Goal: Information Seeking & Learning: Learn about a topic

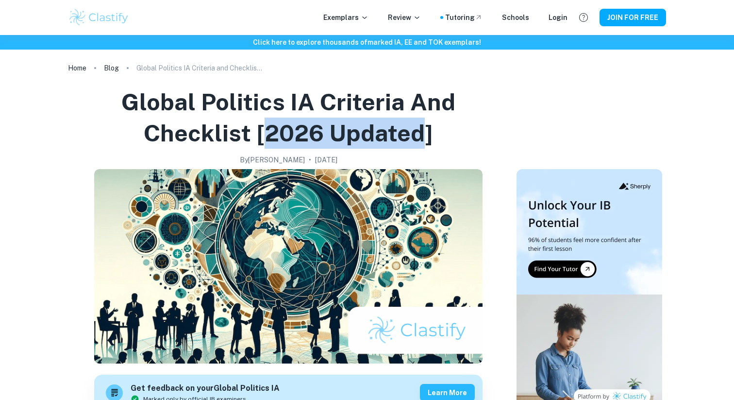
drag, startPoint x: 265, startPoint y: 132, endPoint x: 418, endPoint y: 132, distance: 153.5
click at [418, 132] on h1 "Global Politics IA Criteria and Checklist [2026 updated]" at bounding box center [288, 117] width 433 height 62
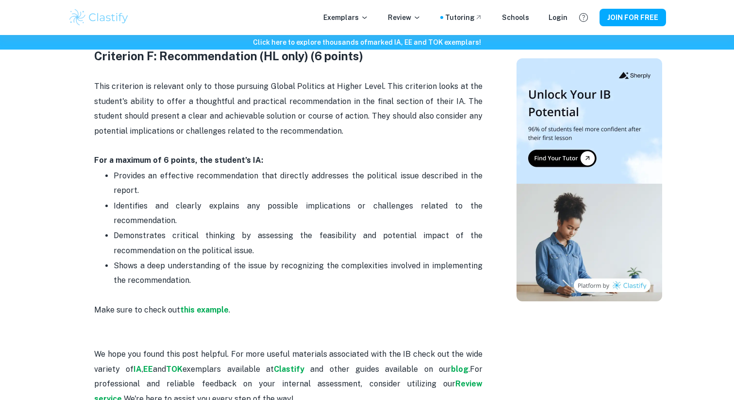
scroll to position [1917, 0]
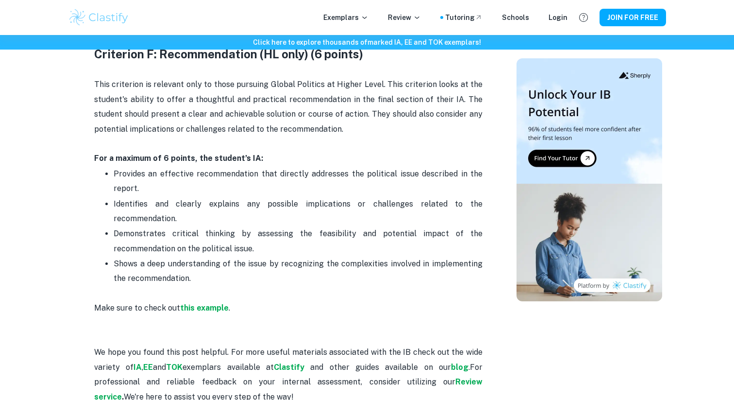
click at [194, 301] on p "Make sure to check out this example ." at bounding box center [288, 308] width 389 height 15
click at [194, 303] on strong "this example" at bounding box center [204, 307] width 49 height 9
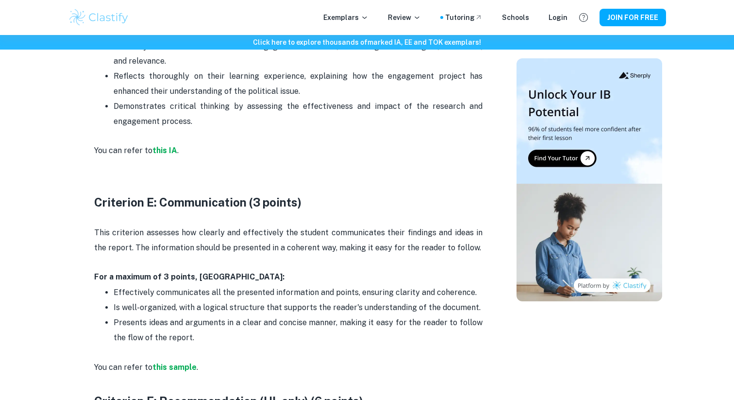
scroll to position [1581, 0]
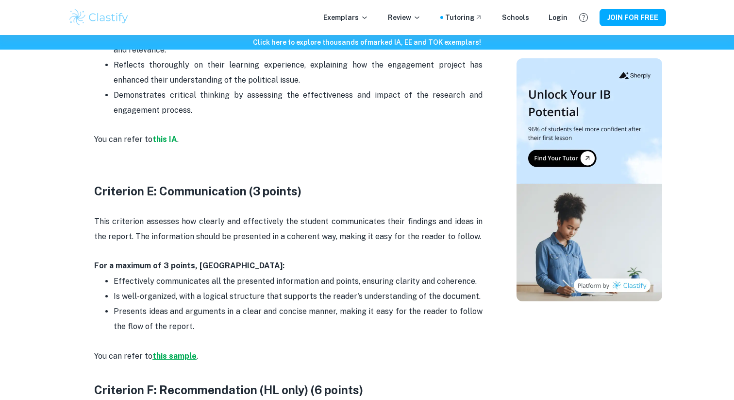
click at [173, 356] on strong "this sample" at bounding box center [175, 355] width 44 height 9
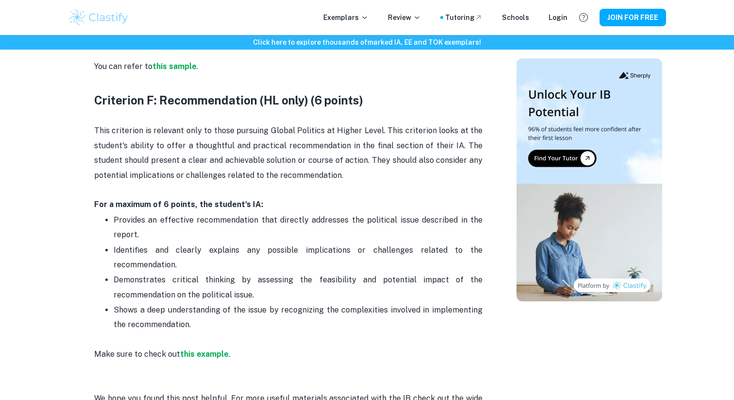
scroll to position [1876, 0]
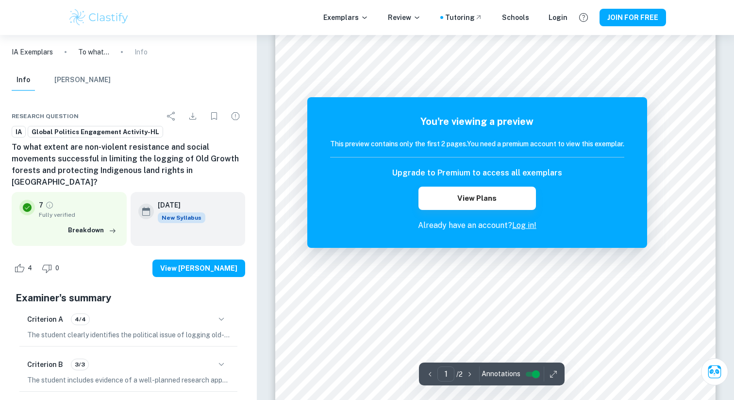
scroll to position [47, 0]
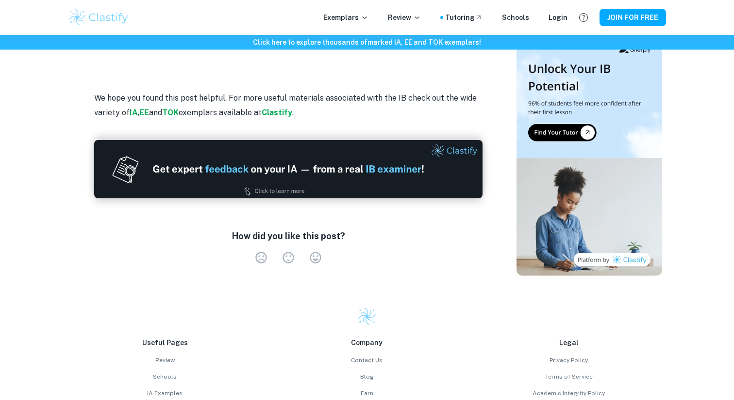
scroll to position [2029, 0]
